Goal: Complete application form

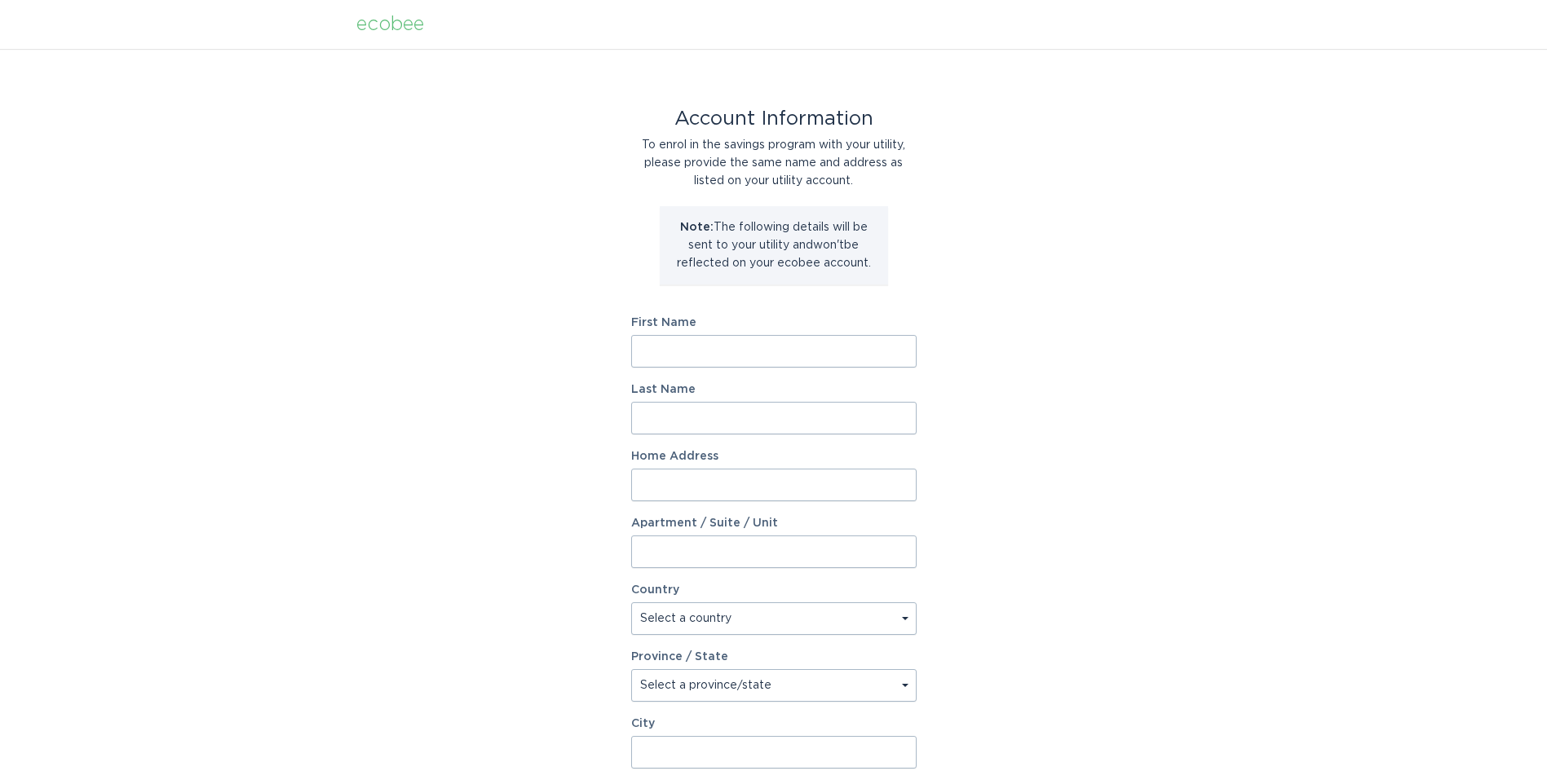
click at [738, 350] on input "First Name" at bounding box center [774, 351] width 285 height 33
type input "[PERSON_NAME] Properties"
type input "[PERSON_NAME]"
type input "[STREET_ADDRESS]"
select select "US"
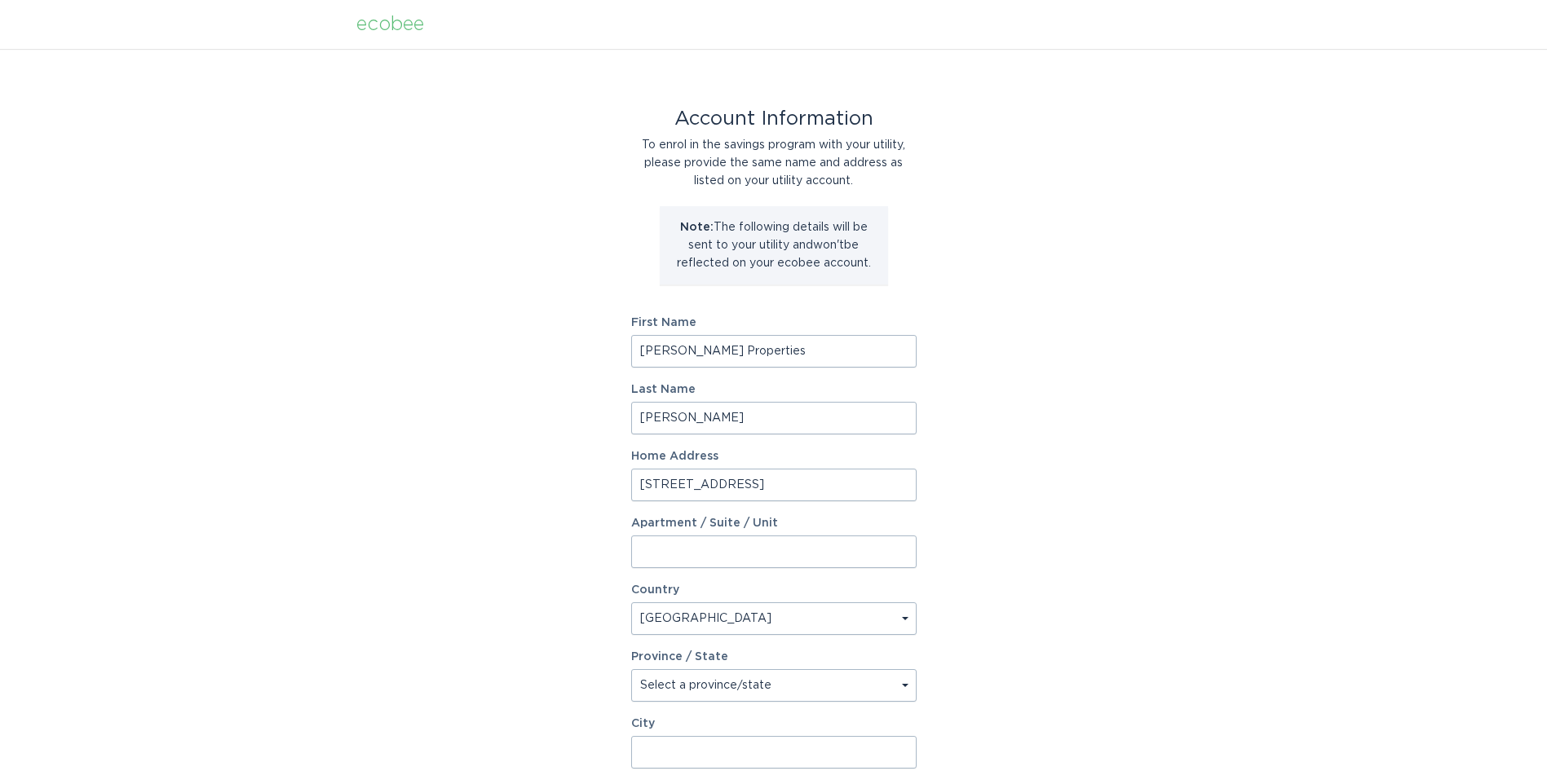
type input "Red Wing"
type input "55066"
drag, startPoint x: 736, startPoint y: 351, endPoint x: 587, endPoint y: 360, distance: 149.3
click at [587, 360] on div "Account Information To enrol in the savings program with your utility, please p…" at bounding box center [773, 499] width 1547 height 901
type input "[PERSON_NAME]"
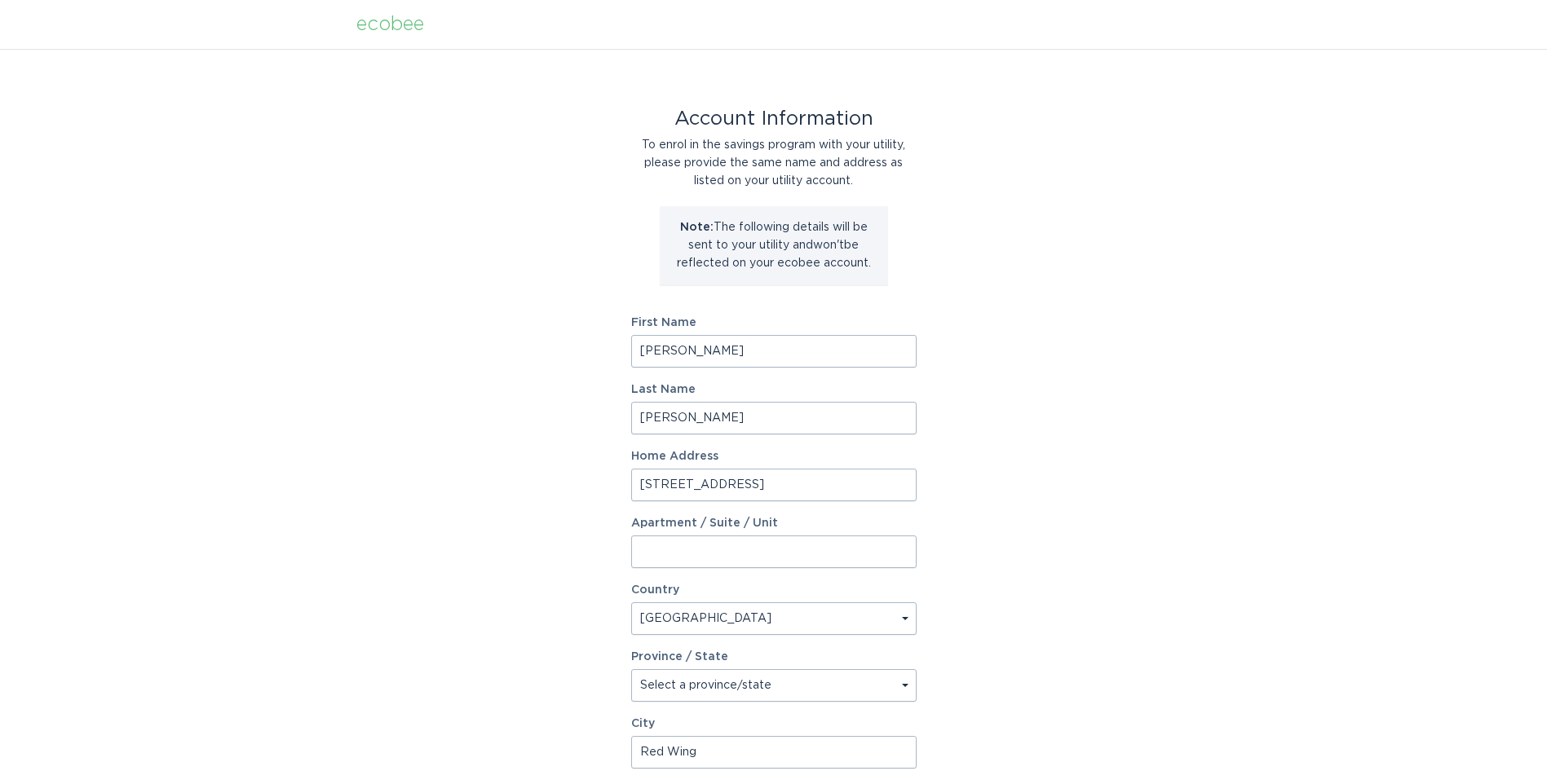
drag, startPoint x: 724, startPoint y: 420, endPoint x: 557, endPoint y: 446, distance: 169.0
click at [557, 446] on div "Account Information To enrol in the savings program with your utility, please p…" at bounding box center [773, 499] width 1547 height 901
type input "[PERSON_NAME]"
click at [744, 489] on input "[STREET_ADDRESS]" at bounding box center [774, 485] width 285 height 33
click at [693, 478] on input "[STREET_ADDRESS]" at bounding box center [774, 485] width 285 height 33
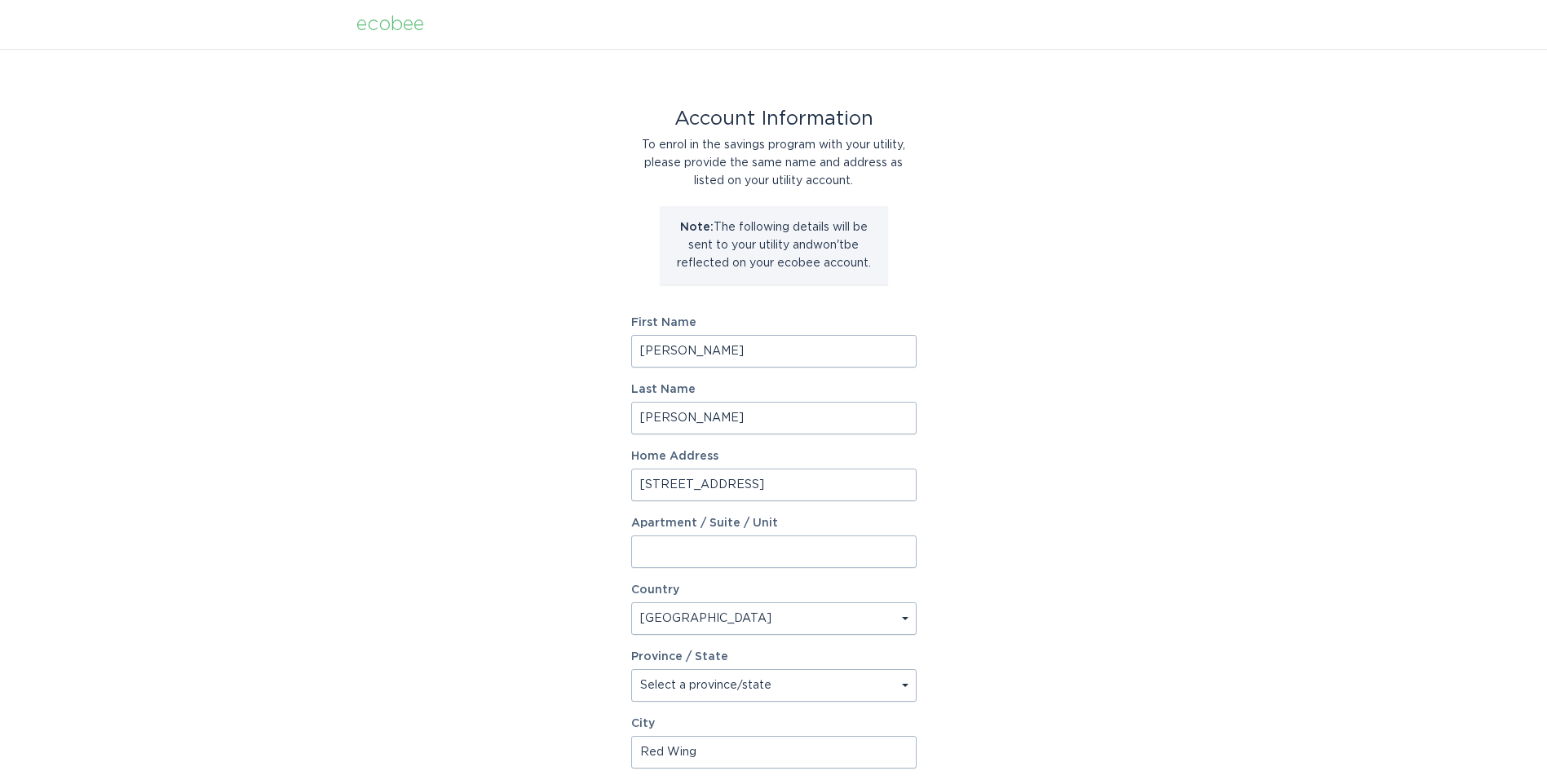
drag, startPoint x: 698, startPoint y: 483, endPoint x: 678, endPoint y: 485, distance: 20.1
click at [678, 485] on input "[STREET_ADDRESS]" at bounding box center [774, 485] width 285 height 33
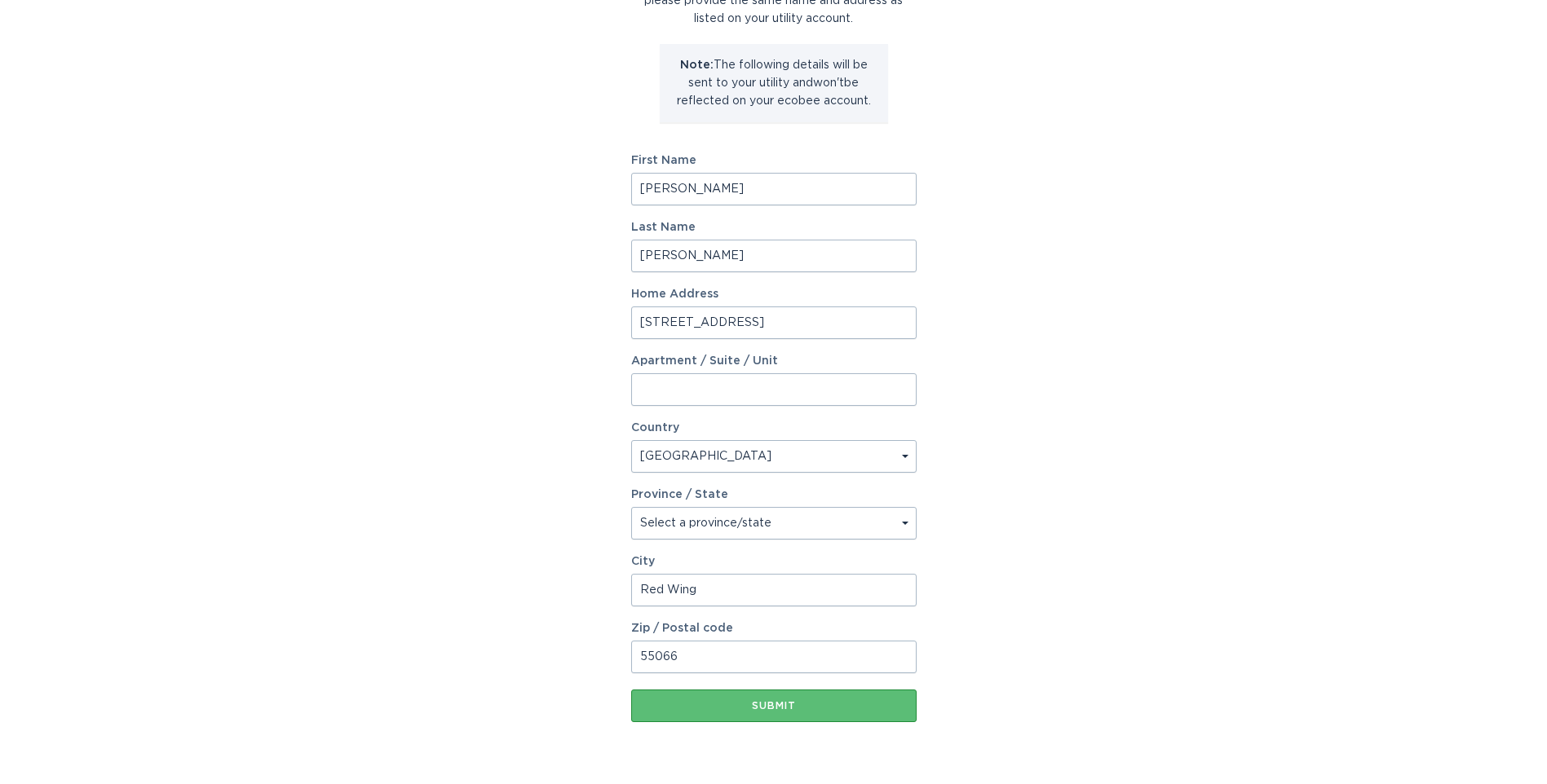
scroll to position [163, 0]
type input "[STREET_ADDRESS]"
click at [690, 513] on select "Select a province/state [US_STATE] [US_STATE] [US_STATE] [US_STATE] [US_STATE] …" at bounding box center [774, 522] width 285 height 33
select select "MN"
click at [631, 506] on select "Select a province/state [US_STATE] [US_STATE] [US_STATE] [US_STATE] [US_STATE] …" at bounding box center [774, 522] width 285 height 33
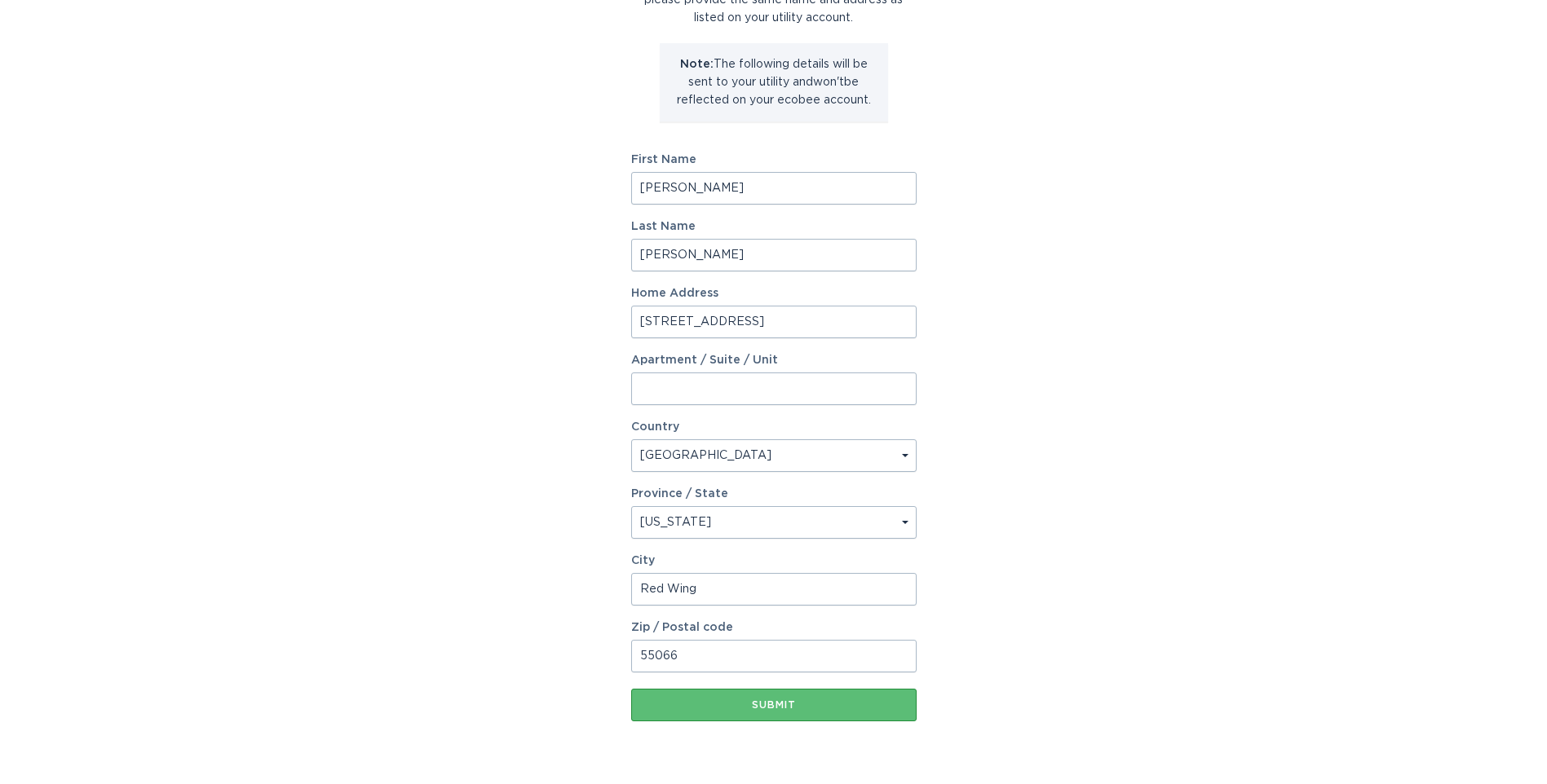
click at [551, 534] on div "Account Information To enrol in the savings program with your utility, please p…" at bounding box center [773, 336] width 1547 height 901
drag, startPoint x: 760, startPoint y: 714, endPoint x: 414, endPoint y: 666, distance: 349.3
click at [414, 666] on div "Account Information To enrol in the savings program with your utility, please p…" at bounding box center [773, 336] width 1547 height 901
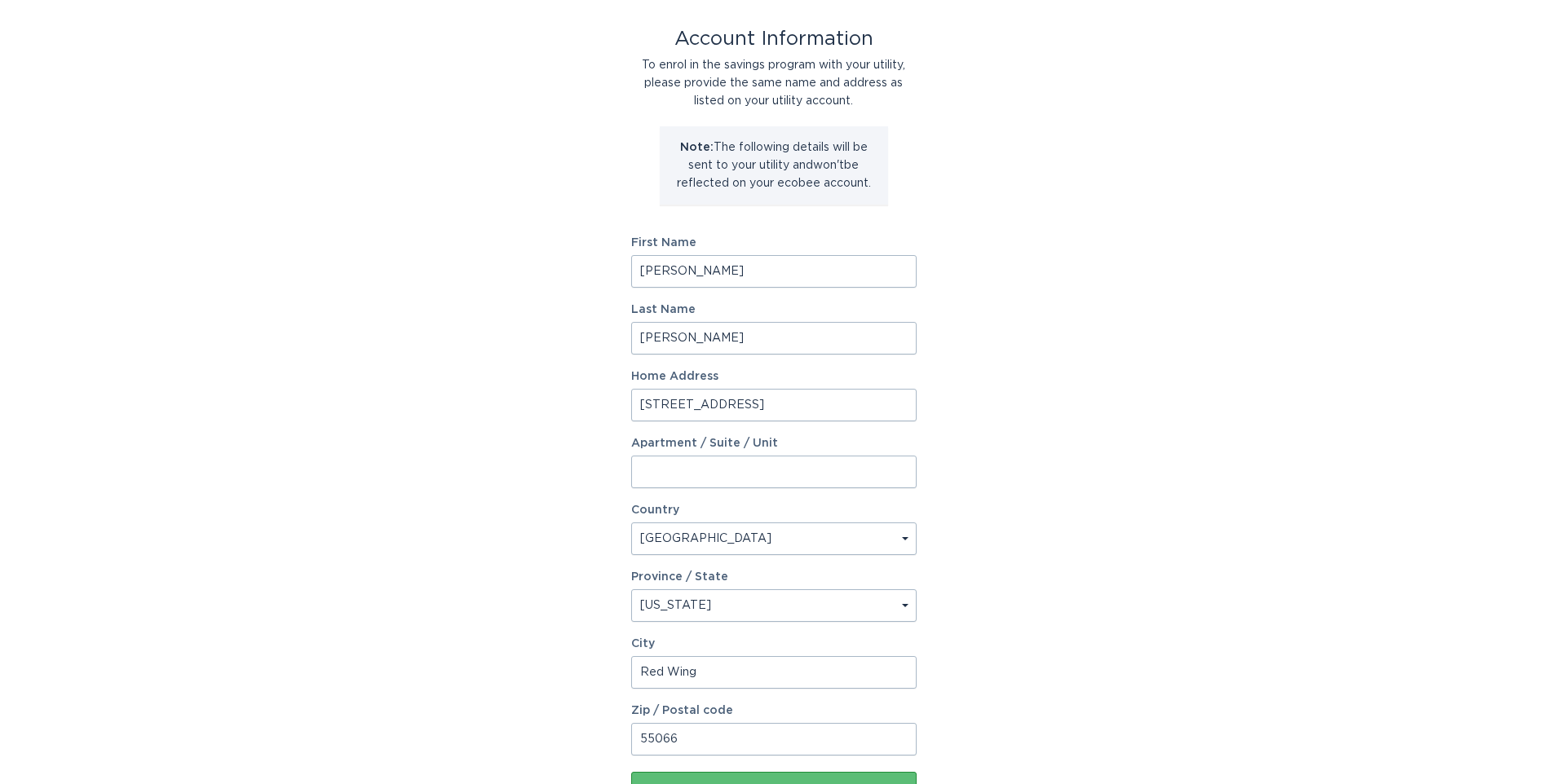
scroll to position [0, 0]
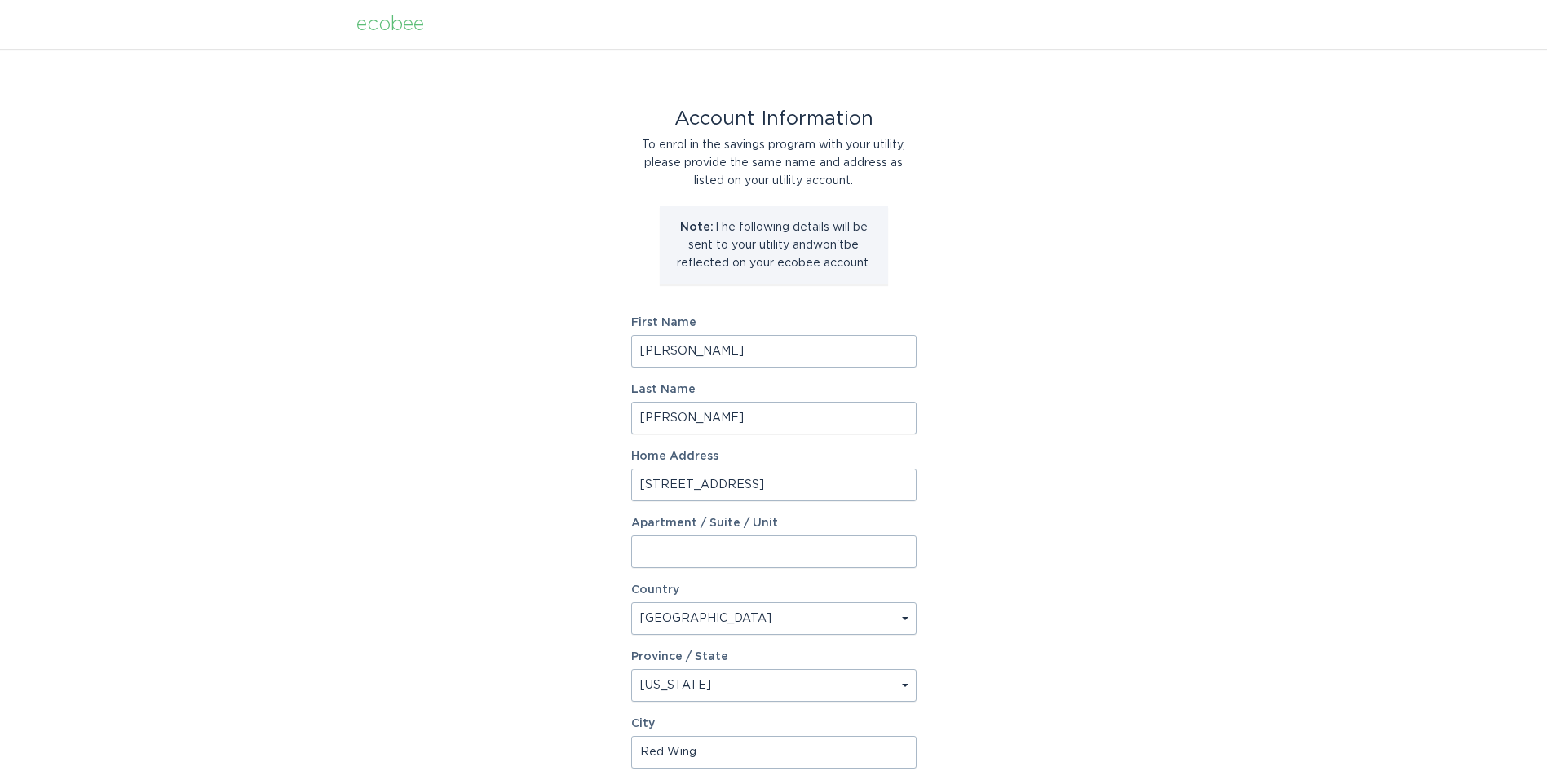
drag, startPoint x: 675, startPoint y: 354, endPoint x: 622, endPoint y: 360, distance: 53.3
click at [622, 360] on div "Account Information To enrol in the savings program with your utility, please p…" at bounding box center [773, 499] width 1547 height 901
type input "[PERSON_NAME]"
click at [575, 372] on div "Account Information To enrol in the savings program with your utility, please p…" at bounding box center [773, 499] width 1547 height 901
drag, startPoint x: 693, startPoint y: 416, endPoint x: 575, endPoint y: 424, distance: 118.3
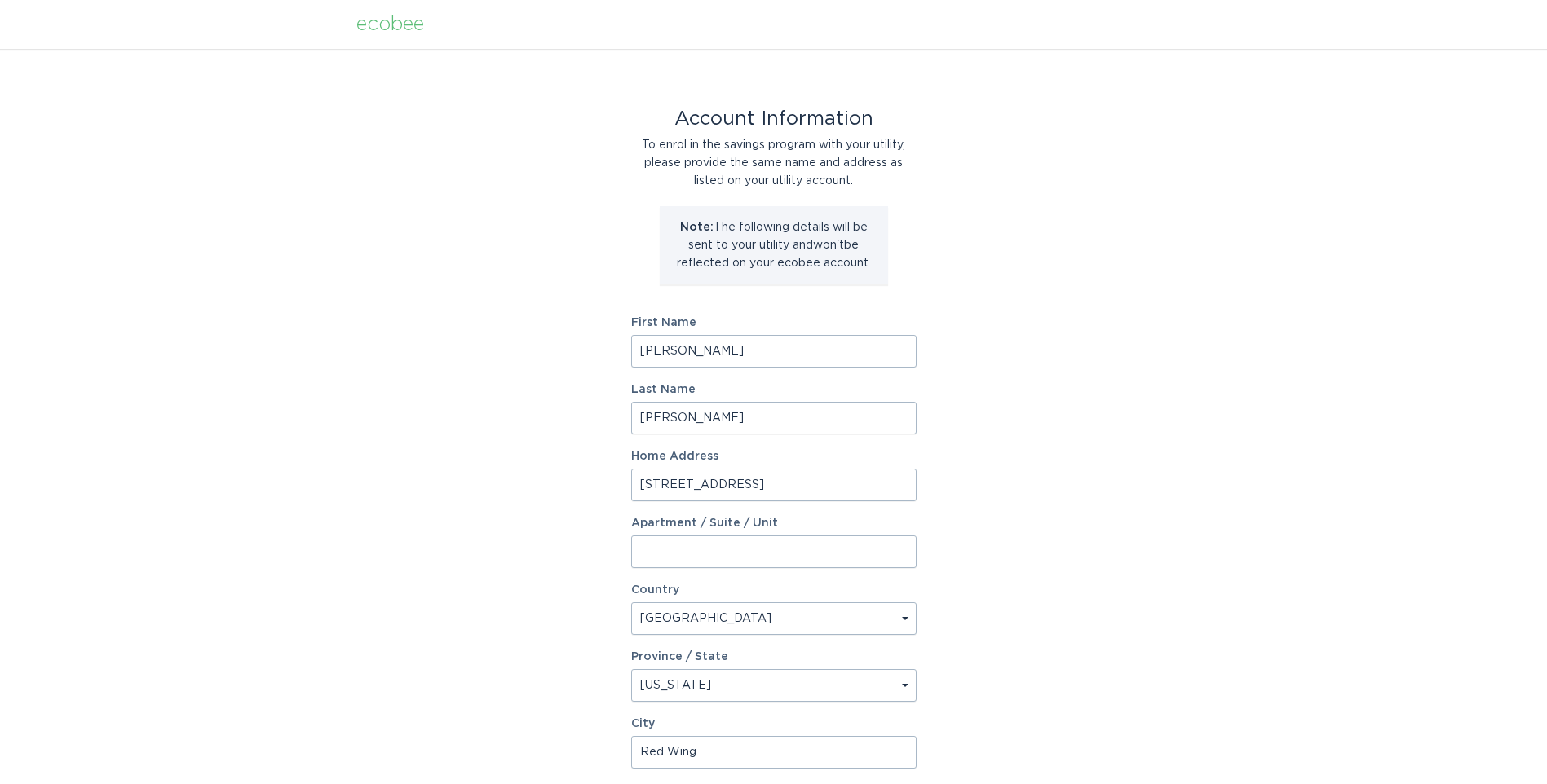
click at [575, 424] on div "Account Information To enrol in the savings program with your utility, please p…" at bounding box center [773, 499] width 1547 height 901
click at [715, 360] on input "[PERSON_NAME]" at bounding box center [774, 351] width 285 height 33
click at [745, 349] on input "[PERSON_NAME]" at bounding box center [774, 351] width 285 height 33
drag, startPoint x: 648, startPoint y: 421, endPoint x: 648, endPoint y: 390, distance: 31.0
click at [648, 421] on input "Last Name" at bounding box center [774, 418] width 285 height 33
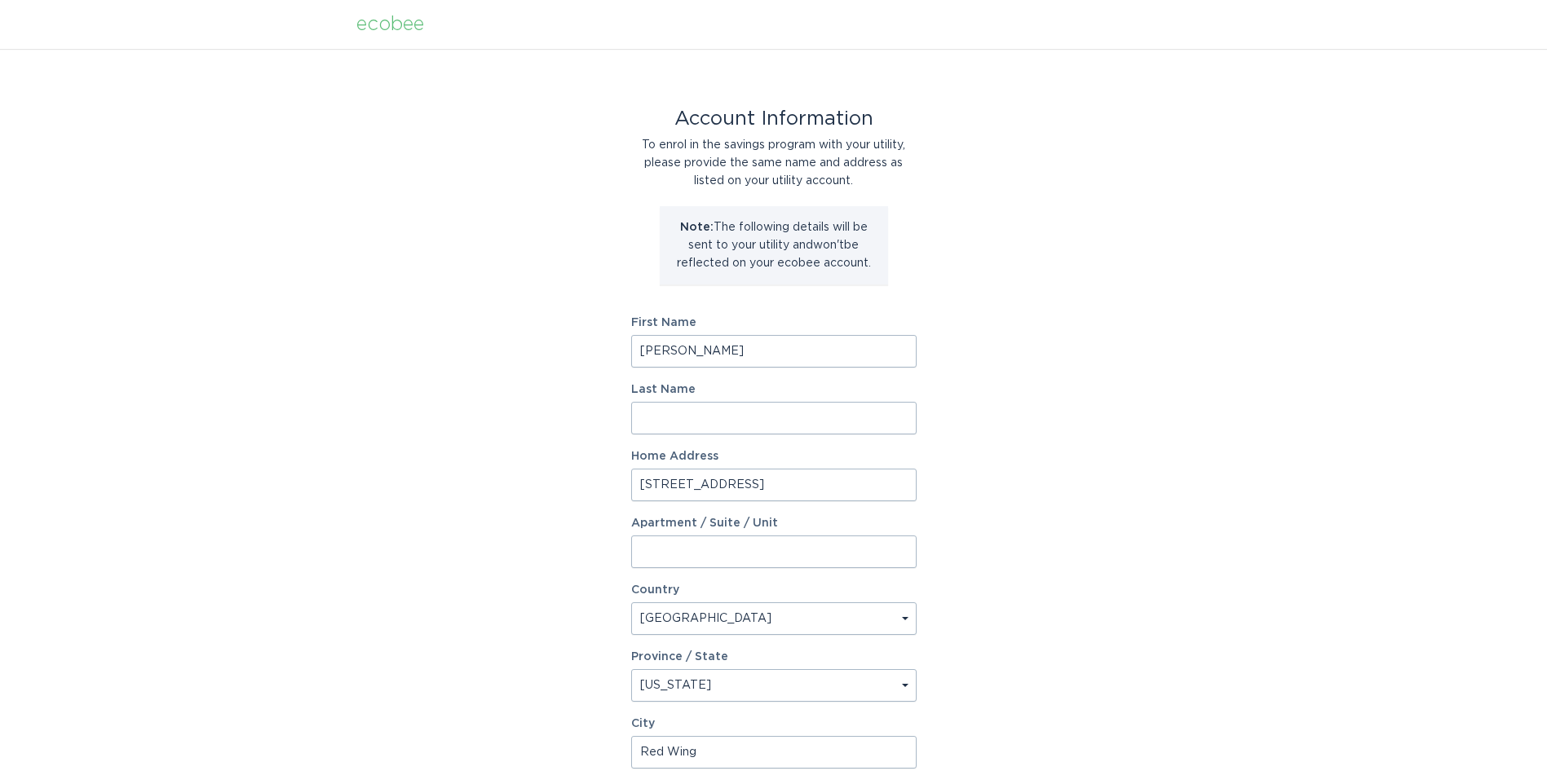
click at [662, 356] on input "[PERSON_NAME]" at bounding box center [774, 351] width 285 height 33
type input "[PERSON_NAME] Properties"
drag, startPoint x: 678, startPoint y: 416, endPoint x: 701, endPoint y: 416, distance: 23.0
click at [701, 416] on input "[PERSON_NAME]" at bounding box center [774, 418] width 285 height 33
type input "-"
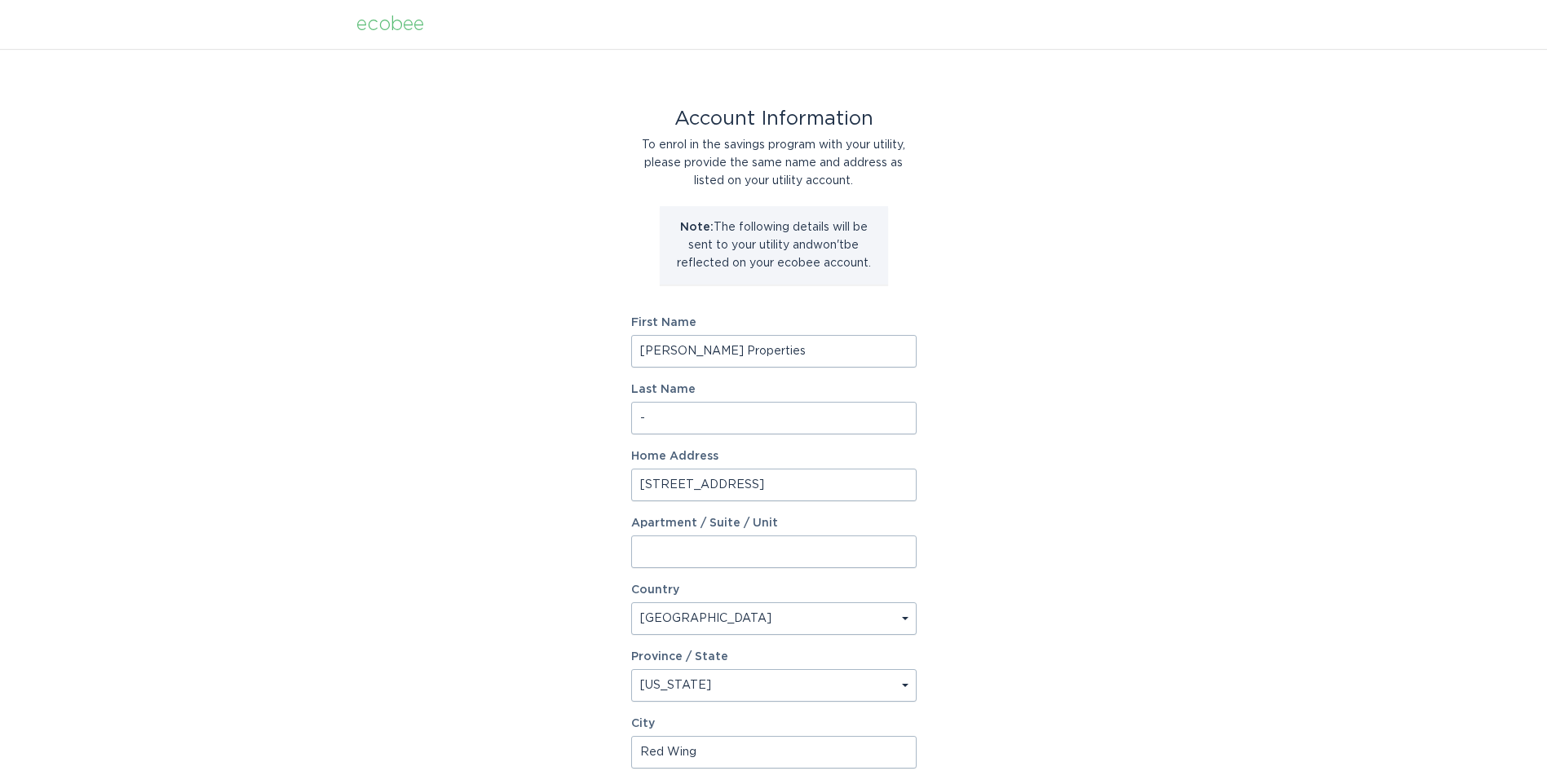
click at [499, 491] on div "Account Information To enrol in the savings program with your utility, please p…" at bounding box center [773, 499] width 1547 height 901
drag, startPoint x: 723, startPoint y: 349, endPoint x: 661, endPoint y: 358, distance: 62.6
click at [661, 358] on input "[PERSON_NAME] Properties" at bounding box center [774, 351] width 285 height 33
type input "[PERSON_NAME]"
click at [639, 416] on input "-" at bounding box center [774, 418] width 285 height 33
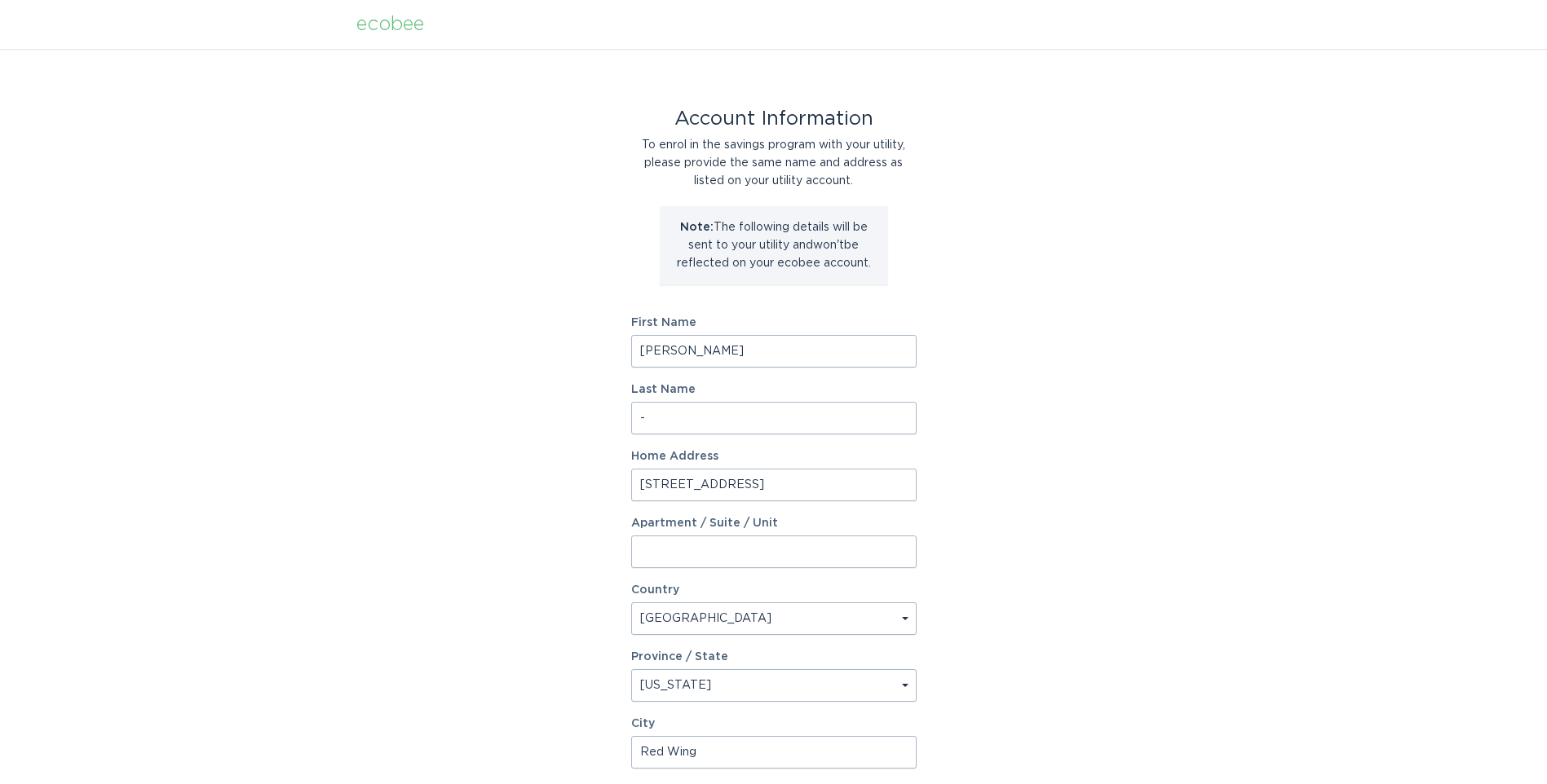
drag, startPoint x: 650, startPoint y: 416, endPoint x: 606, endPoint y: 424, distance: 44.7
click at [606, 424] on div "Account Information To enrol in the savings program with your utility, please p…" at bounding box center [773, 499] width 1547 height 901
type input "Properties"
click at [498, 518] on div "Account Information To enrol in the savings program with your utility, please p…" at bounding box center [773, 499] width 1547 height 901
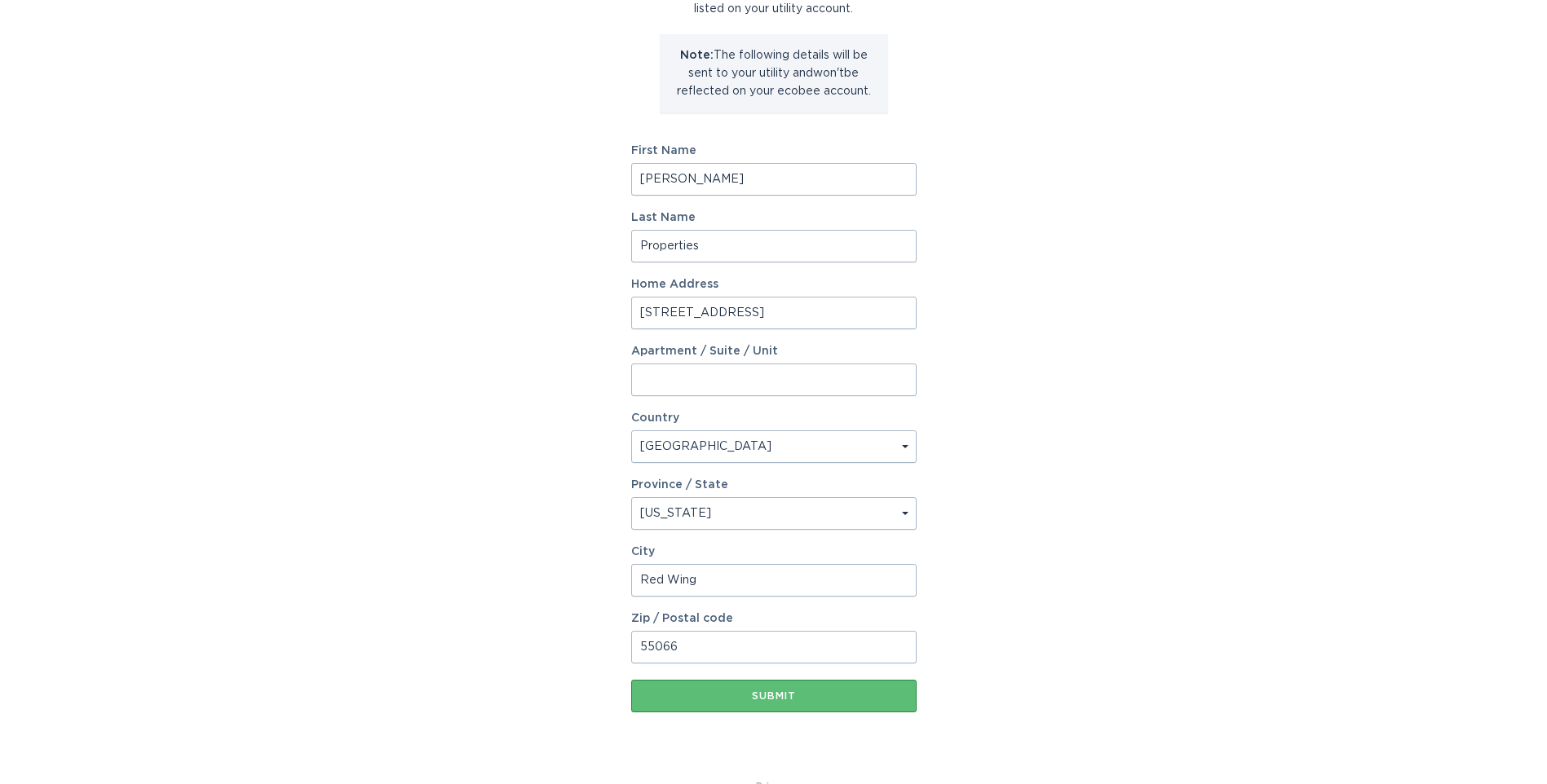
scroll to position [208, 0]
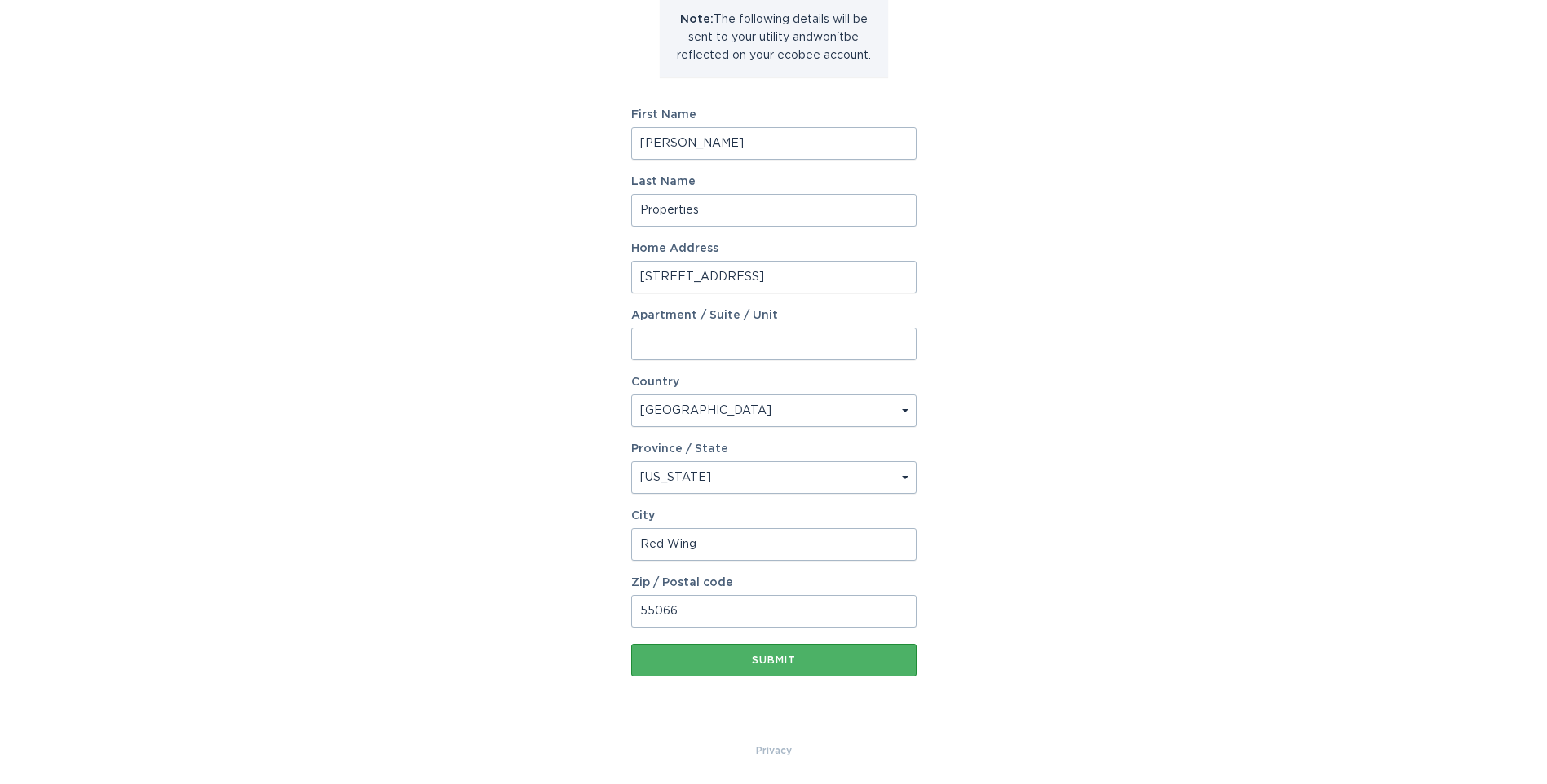
click at [741, 655] on button "Submit" at bounding box center [774, 660] width 285 height 33
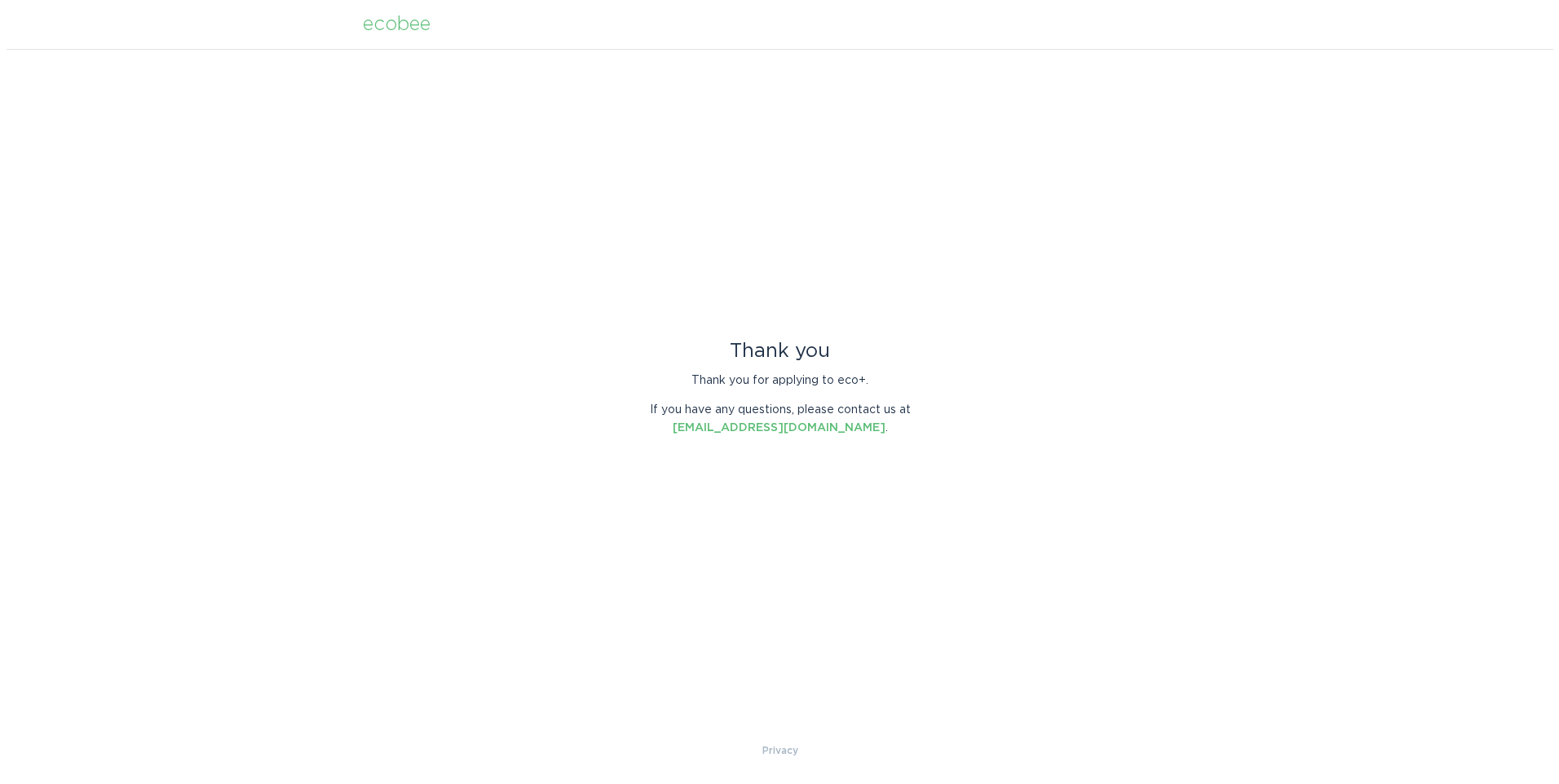
scroll to position [0, 0]
